Goal: Navigation & Orientation: Find specific page/section

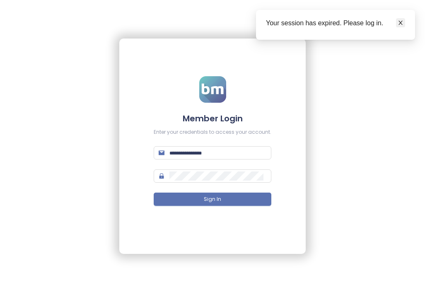
click at [403, 21] on icon "close" at bounding box center [401, 23] width 6 height 6
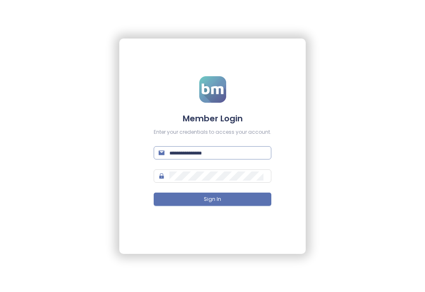
click at [211, 152] on input "text" at bounding box center [218, 152] width 97 height 9
click at [202, 149] on input "text" at bounding box center [218, 152] width 97 height 9
type input "**********"
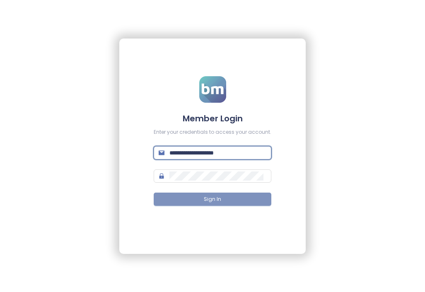
click at [226, 195] on button "Sign In" at bounding box center [213, 199] width 118 height 13
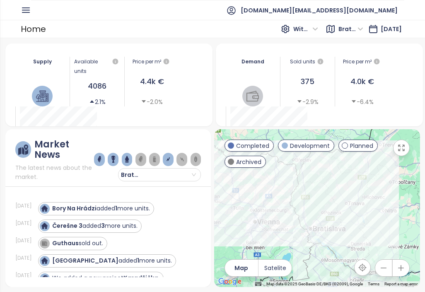
click at [24, 11] on icon "button" at bounding box center [26, 10] width 10 height 10
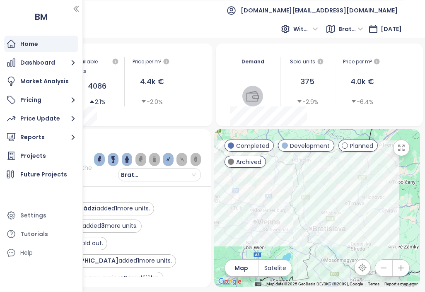
click at [87, 23] on div "Home With VAT Bratislavský kraj [DATE]" at bounding box center [212, 29] width 425 height 18
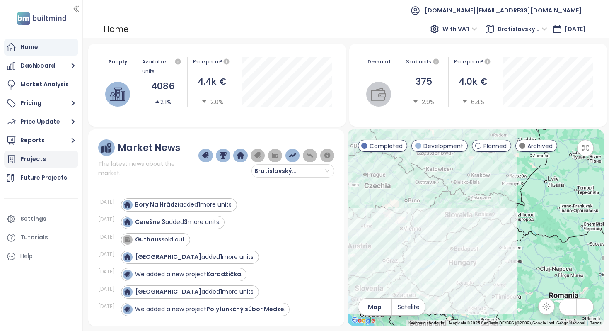
click at [57, 162] on div "Projects" at bounding box center [41, 159] width 74 height 17
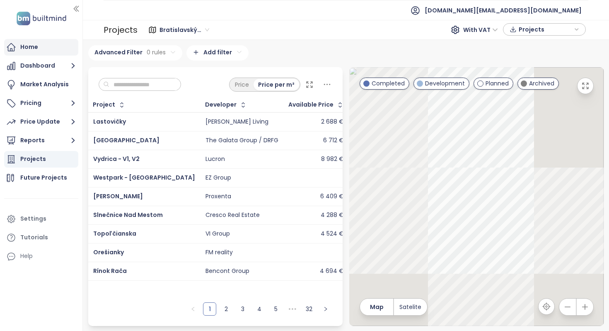
click at [55, 49] on div "Home" at bounding box center [41, 47] width 74 height 17
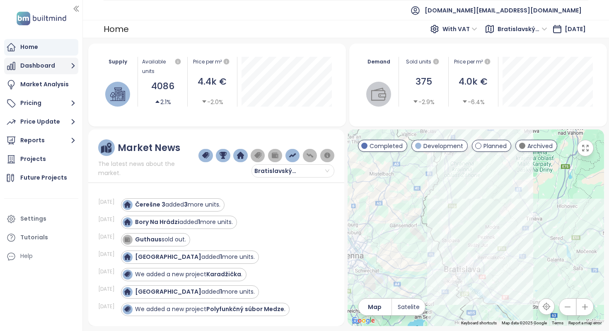
click at [57, 60] on button "Dashboard" at bounding box center [41, 66] width 74 height 17
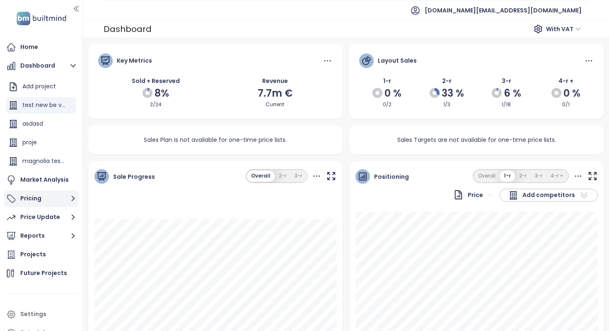
click at [68, 204] on button "Pricing" at bounding box center [41, 198] width 74 height 17
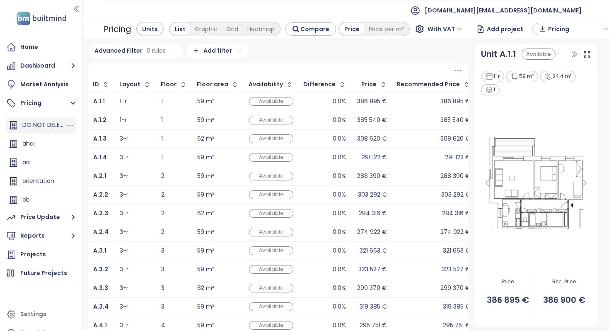
scroll to position [186, 0]
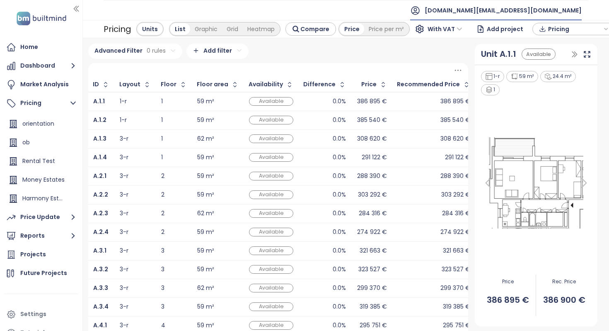
click at [425, 8] on span "[DOMAIN_NAME][EMAIL_ADDRESS][DOMAIN_NAME]" at bounding box center [503, 10] width 157 height 20
click at [425, 28] on li "Log out" at bounding box center [540, 33] width 80 height 17
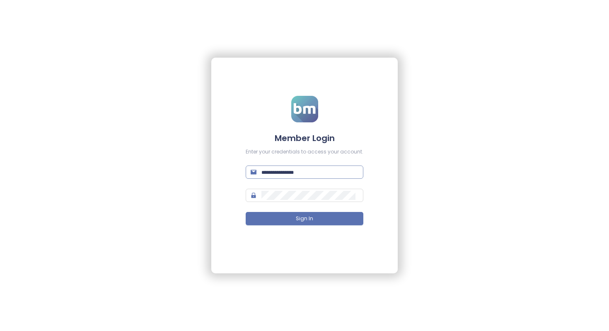
click at [337, 171] on input "text" at bounding box center [310, 171] width 97 height 9
type input "**********"
click at [246, 212] on button "Sign In" at bounding box center [305, 218] width 118 height 13
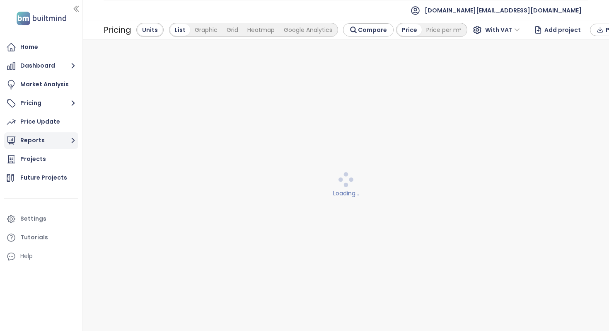
click at [63, 136] on button "Reports" at bounding box center [41, 140] width 74 height 17
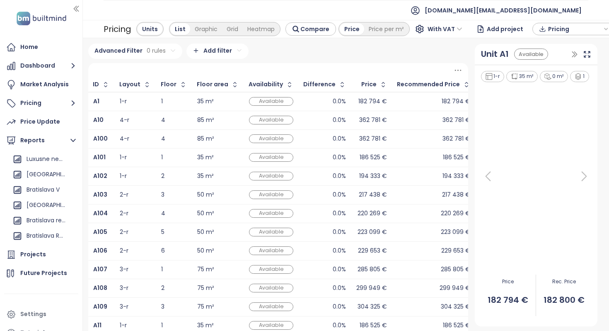
scroll to position [151, 0]
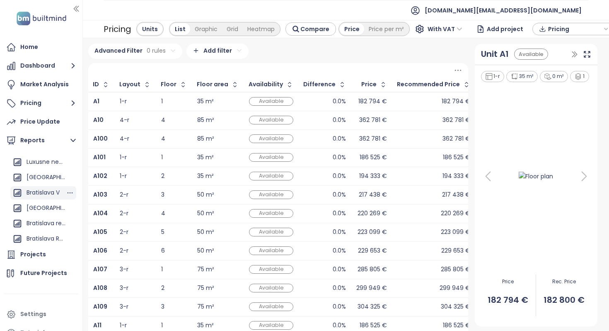
click at [47, 190] on div "Bratislava V" at bounding box center [43, 192] width 33 height 10
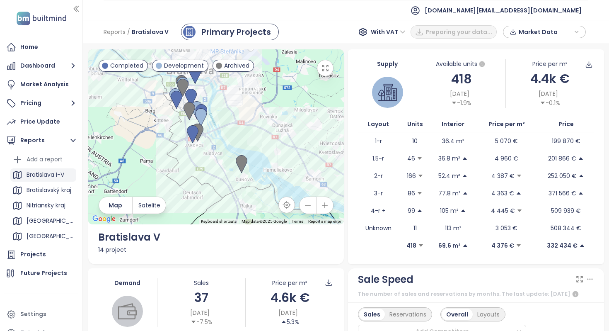
click at [36, 176] on div "Bratislava I-V" at bounding box center [46, 175] width 38 height 10
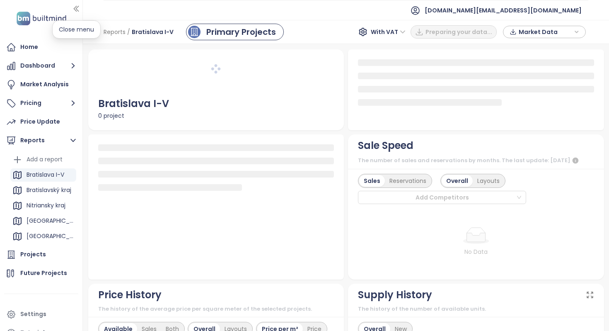
click at [75, 5] on icon "button" at bounding box center [76, 9] width 8 height 8
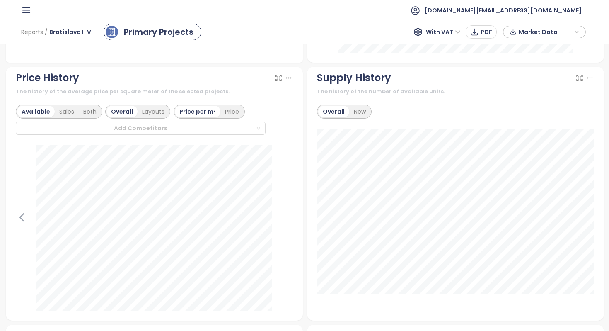
scroll to position [462, 0]
click at [164, 111] on div "Layouts" at bounding box center [153, 110] width 31 height 12
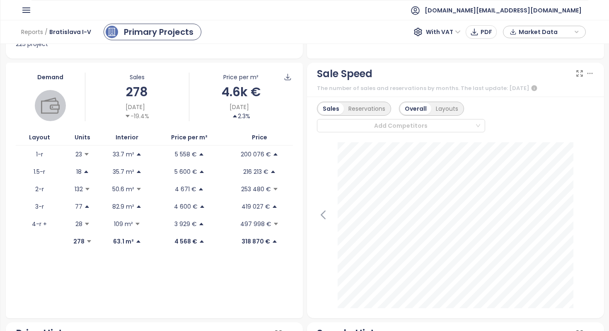
scroll to position [0, 0]
